Goal: Task Accomplishment & Management: Manage account settings

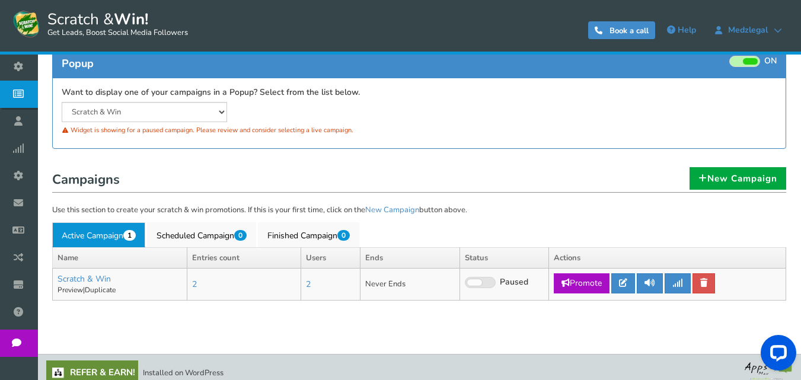
scroll to position [140, 0]
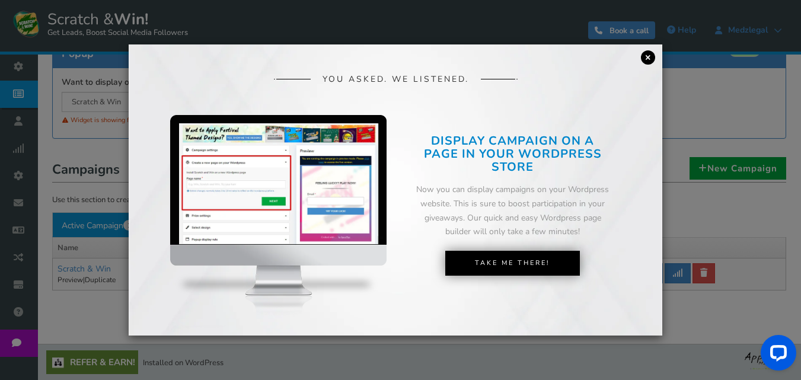
click at [646, 58] on link "×" at bounding box center [648, 57] width 14 height 14
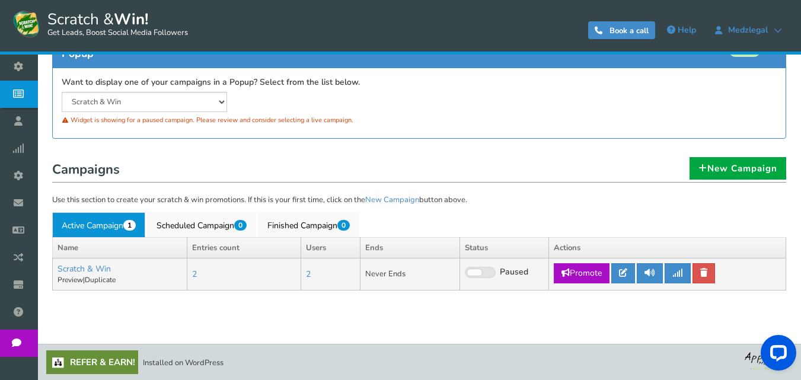
click at [484, 273] on span at bounding box center [480, 272] width 31 height 11
click at [465, 273] on input "Live Paused" at bounding box center [465, 273] width 0 height 8
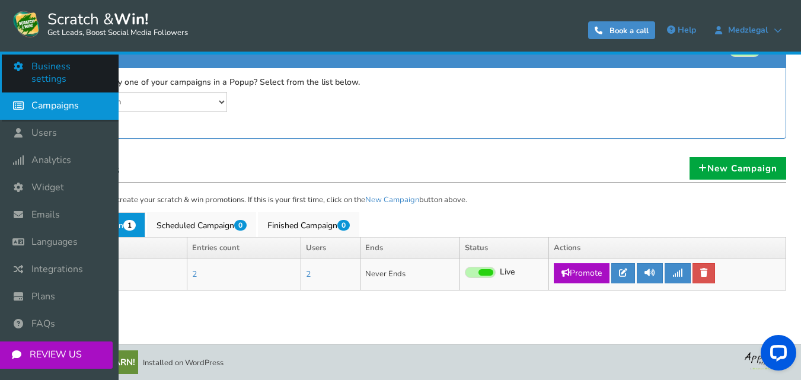
click at [46, 68] on span "Business settings" at bounding box center [68, 72] width 75 height 25
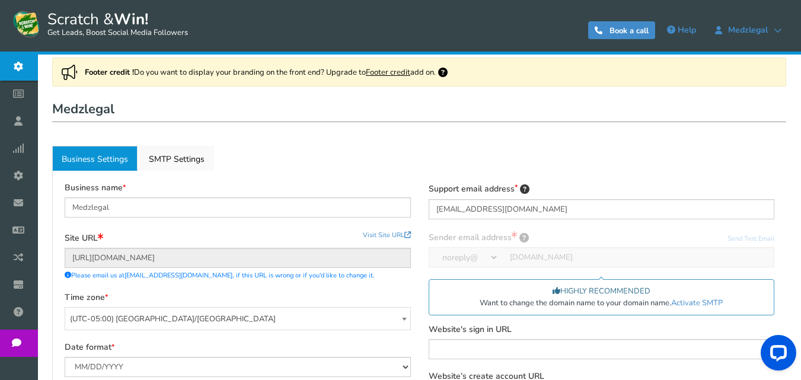
scroll to position [59, 0]
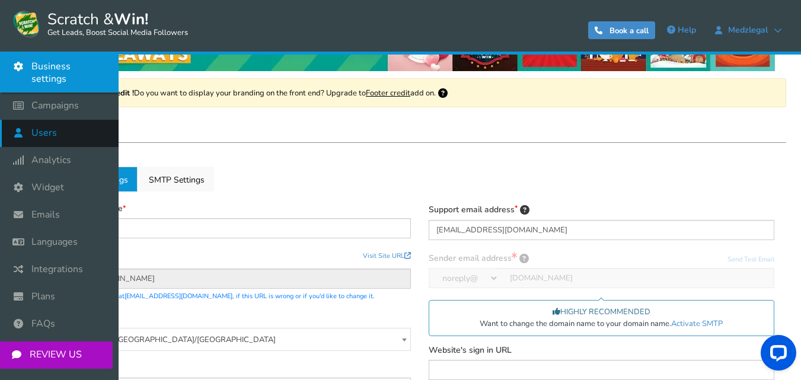
click at [47, 127] on span "Users" at bounding box center [43, 133] width 25 height 12
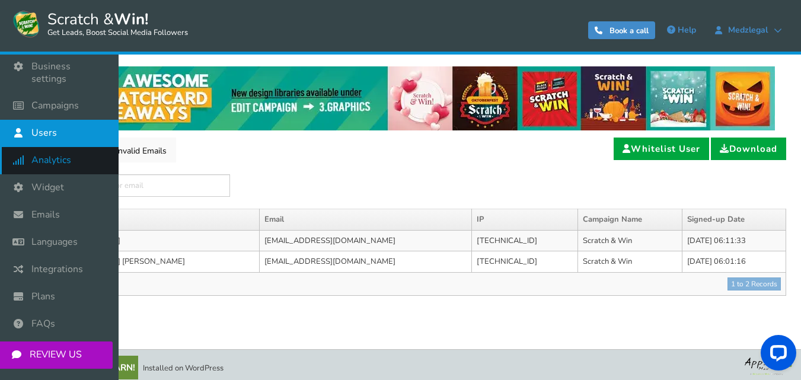
click at [46, 154] on span "Analytics" at bounding box center [51, 160] width 40 height 12
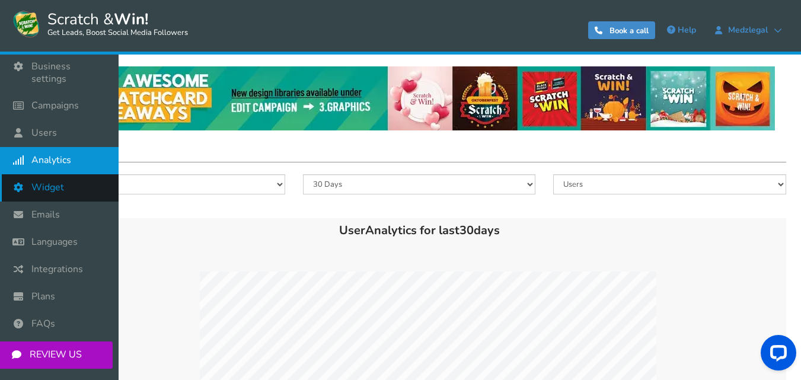
click at [39, 181] on span "Widget" at bounding box center [47, 187] width 33 height 12
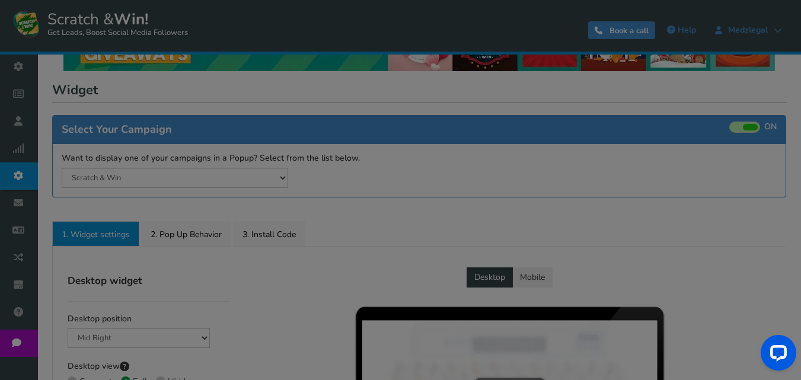
radio input "true"
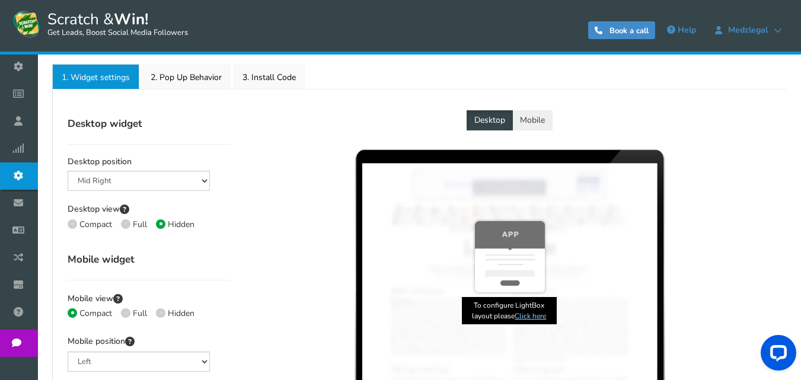
scroll to position [237, 0]
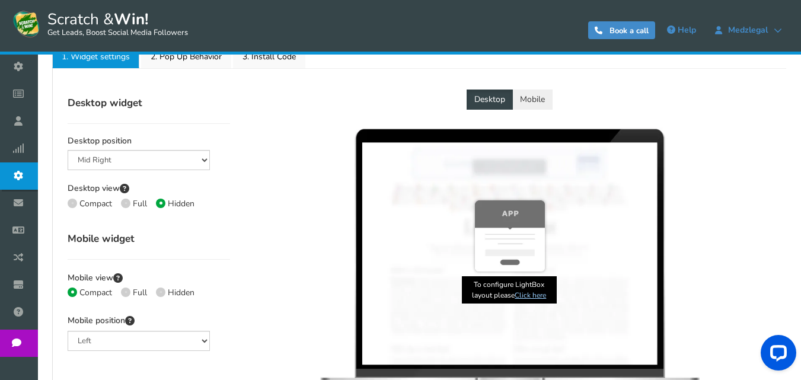
click at [127, 200] on span at bounding box center [125, 203] width 9 height 9
click at [127, 201] on input "Full" at bounding box center [125, 205] width 8 height 8
radio input "true"
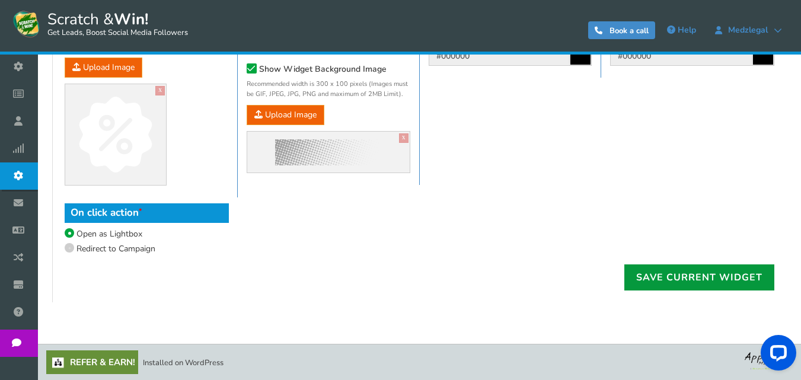
scroll to position [792, 0]
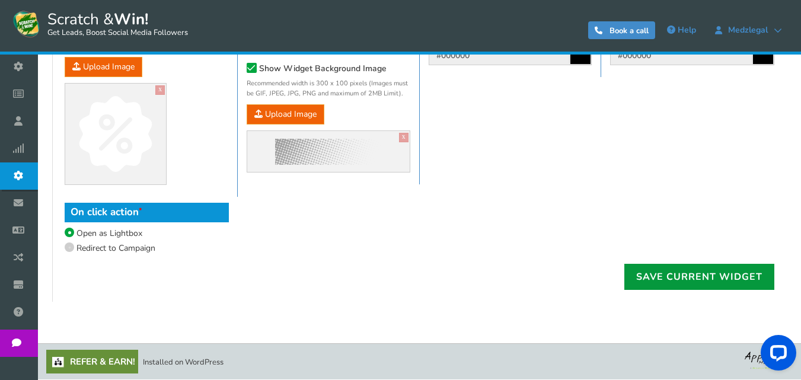
click at [661, 277] on link "Save current widget" at bounding box center [699, 277] width 150 height 26
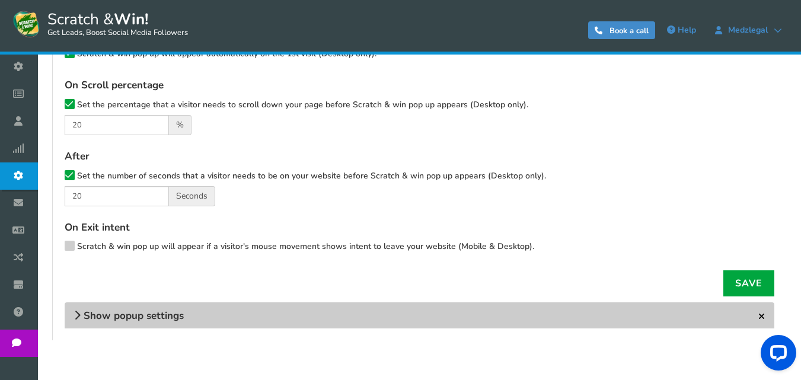
scroll to position [339, 0]
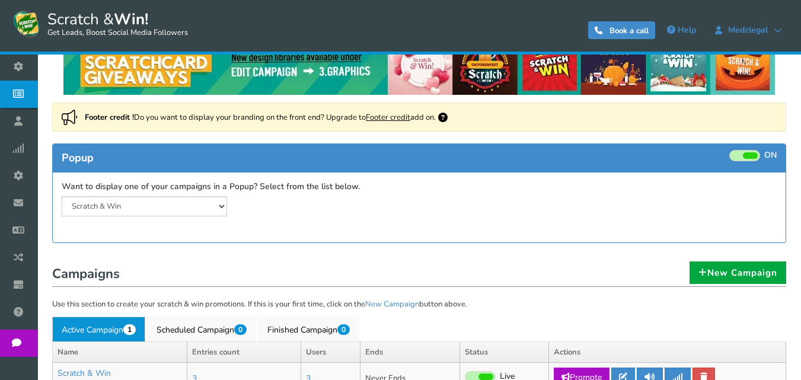
scroll to position [15, 0]
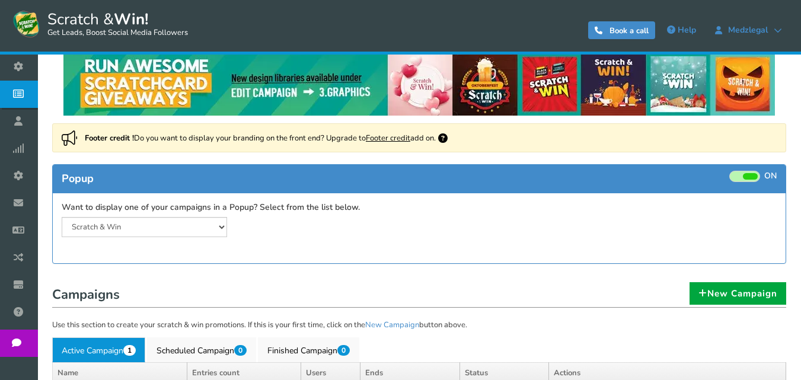
click at [739, 173] on span at bounding box center [744, 176] width 31 height 11
click at [0, 0] on input "ON OFF" at bounding box center [0, 0] width 0 height 0
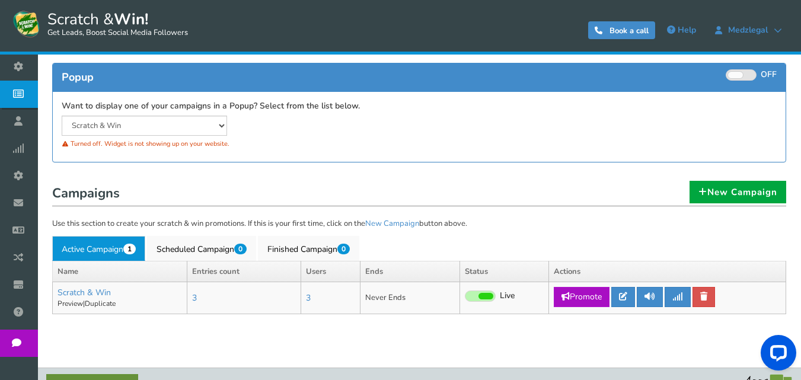
scroll to position [140, 0]
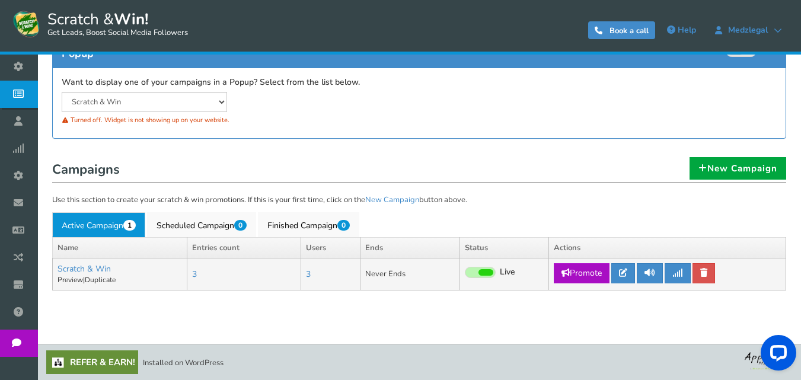
click at [482, 269] on span at bounding box center [485, 272] width 15 height 7
click at [465, 269] on input "Live Paused" at bounding box center [465, 273] width 0 height 8
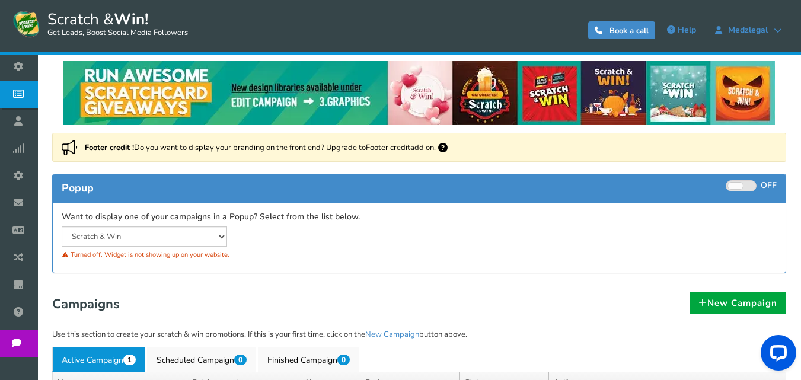
scroll to position [0, 0]
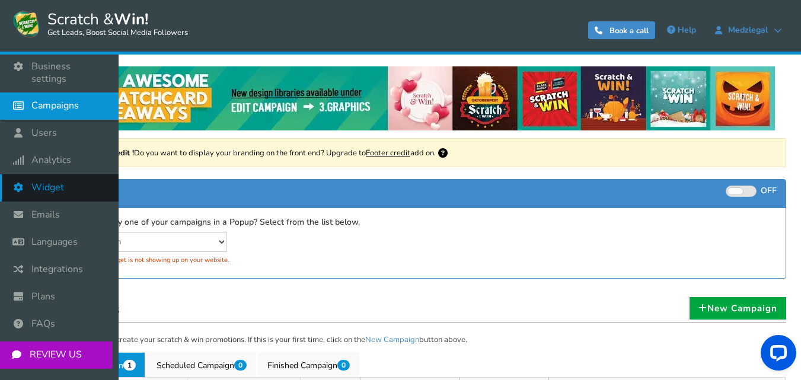
click at [44, 181] on span "Widget" at bounding box center [47, 187] width 33 height 12
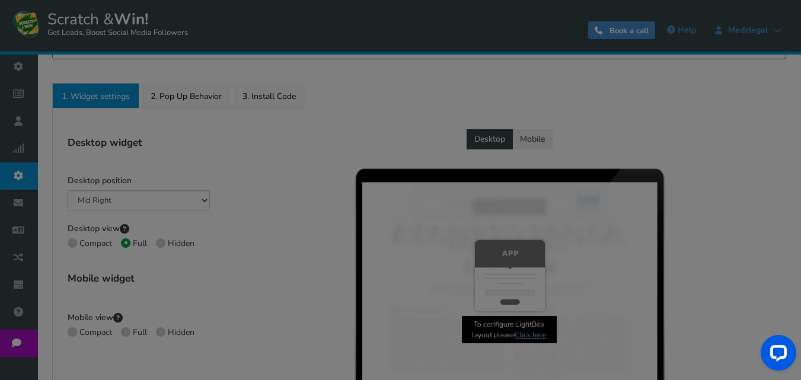
radio input "true"
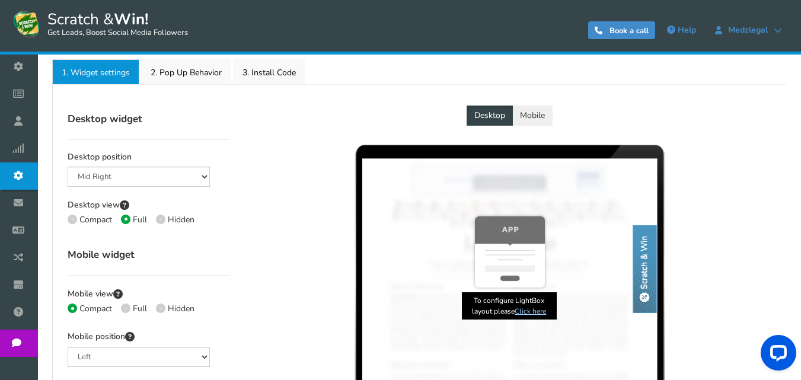
click at [158, 218] on span at bounding box center [160, 219] width 9 height 9
click at [158, 218] on input "Hidden" at bounding box center [160, 221] width 8 height 8
radio input "true"
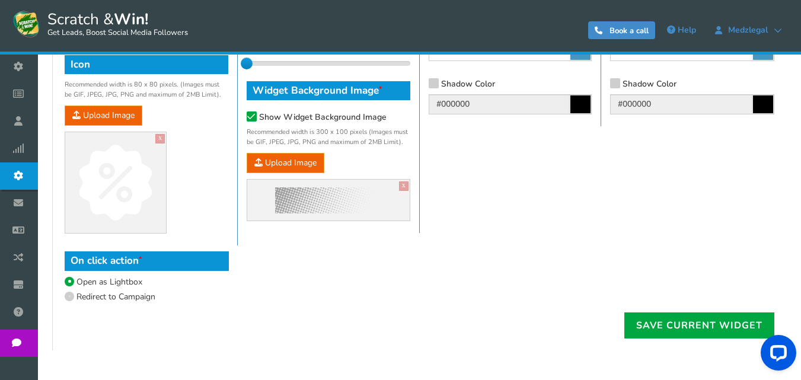
scroll to position [807, 0]
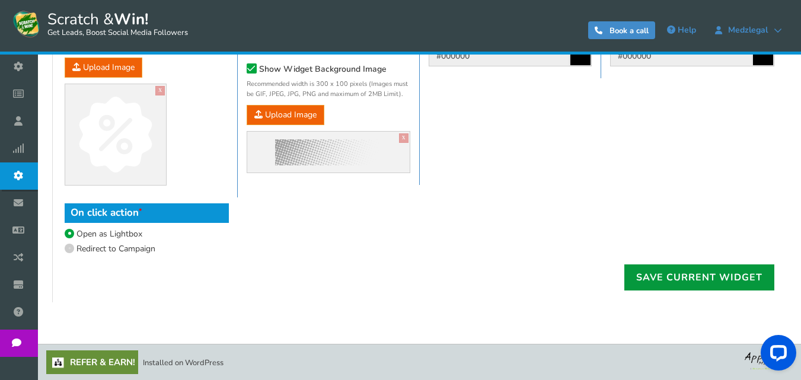
click at [644, 279] on link "Save current widget" at bounding box center [699, 277] width 150 height 26
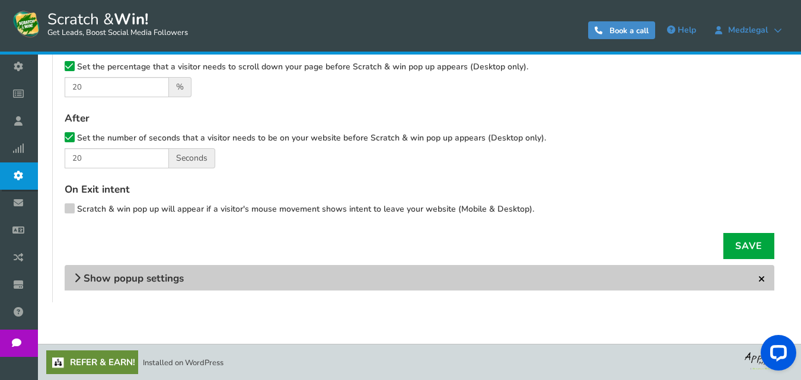
scroll to position [414, 0]
